Goal: Information Seeking & Learning: Learn about a topic

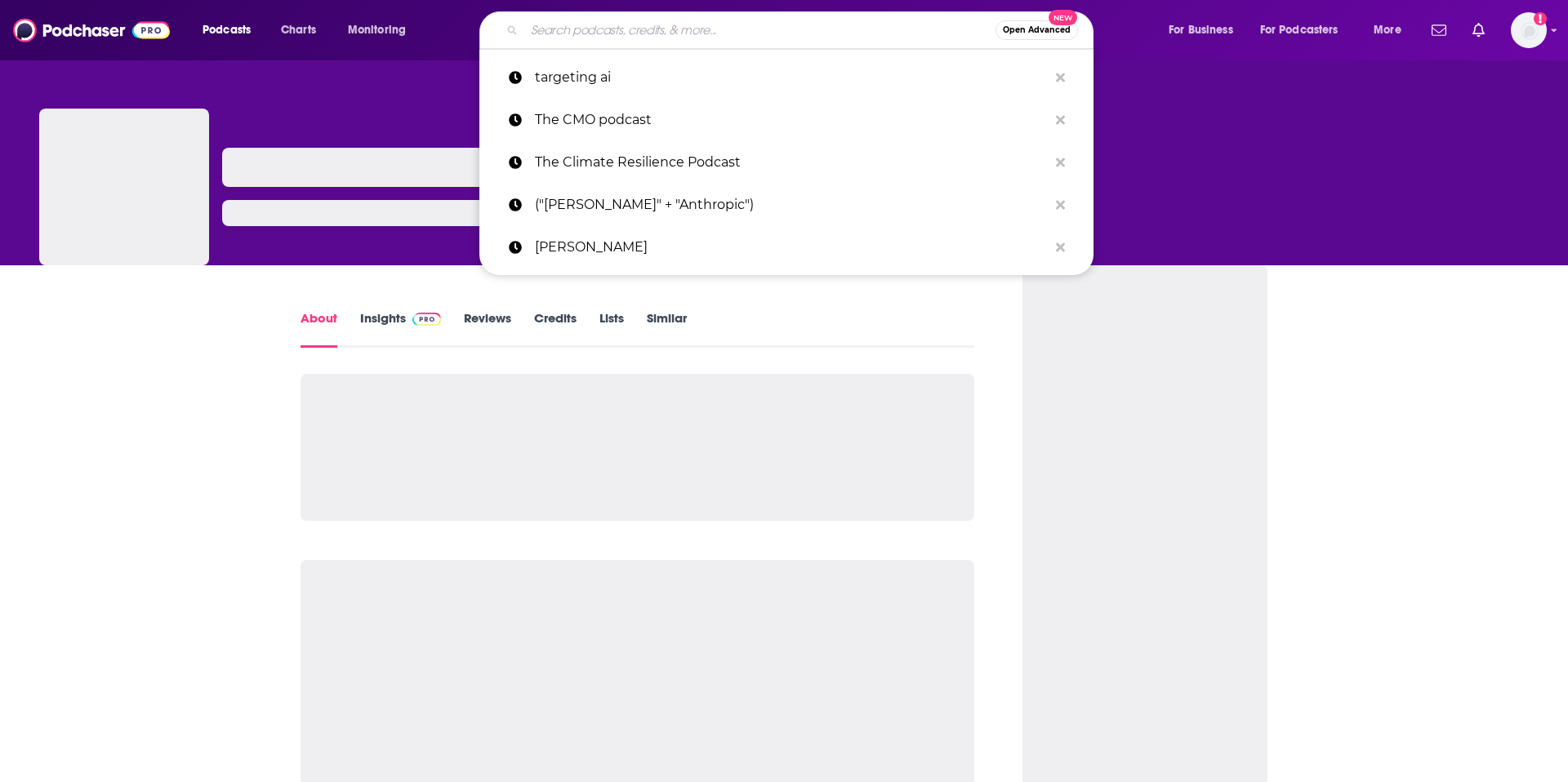
click at [635, 28] on input "Search podcasts, credits, & more..." at bounding box center [759, 30] width 471 height 26
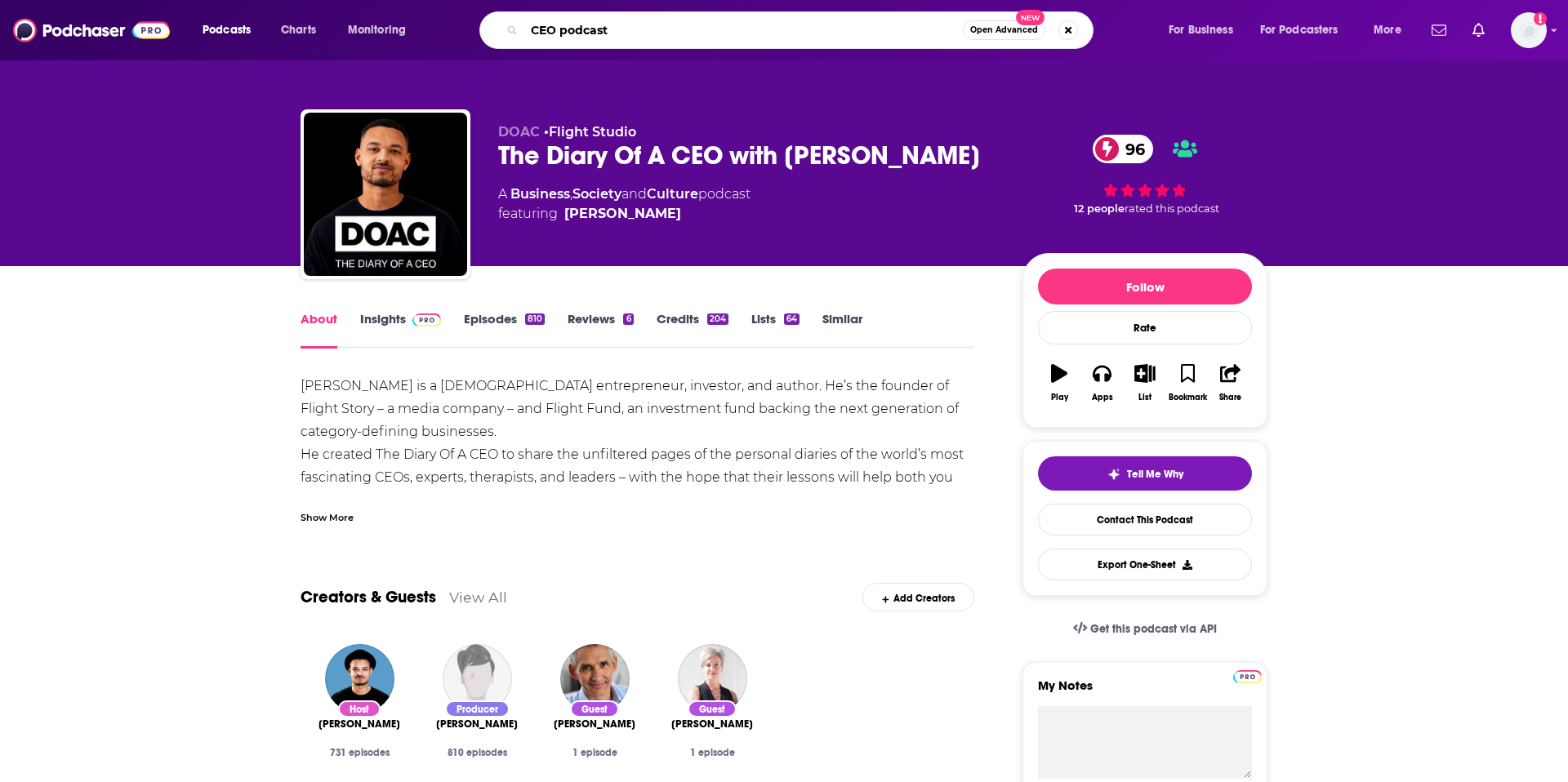
type input "CEO podcasts"
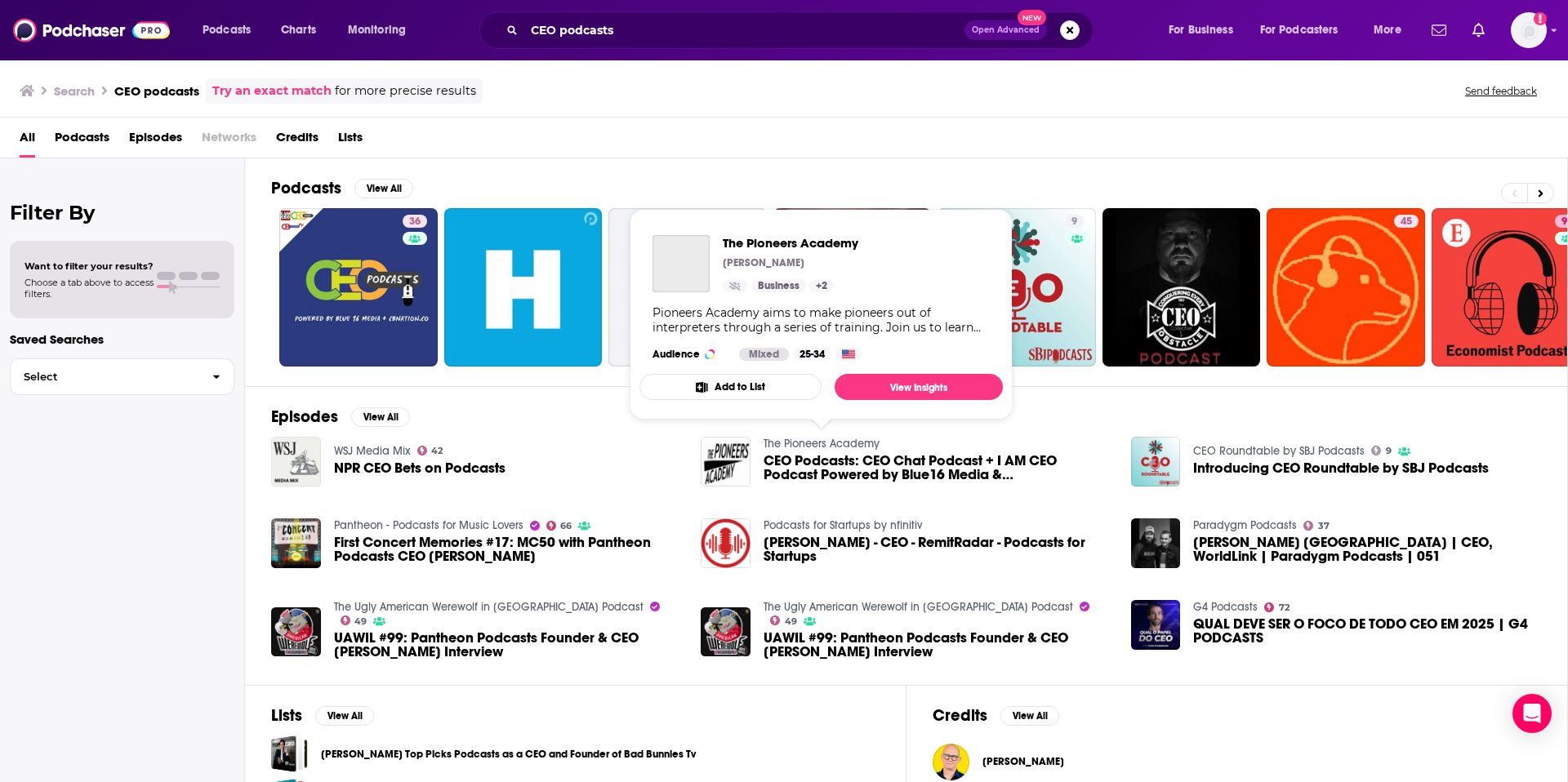
click at [819, 442] on link "The Pioneers Academy" at bounding box center [821, 443] width 116 height 14
